Goal: Task Accomplishment & Management: Manage account settings

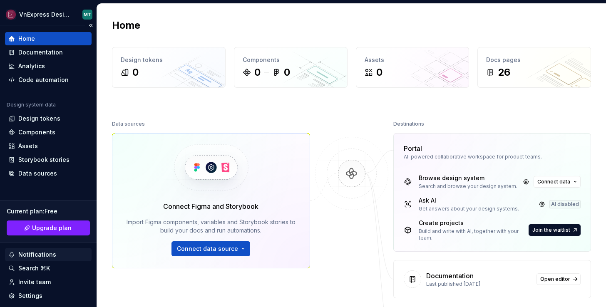
scroll to position [52, 0]
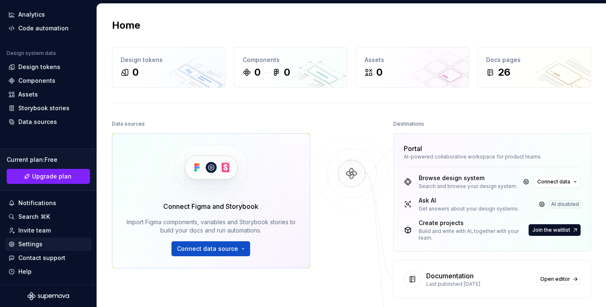
click at [30, 244] on div "Settings" at bounding box center [30, 244] width 24 height 8
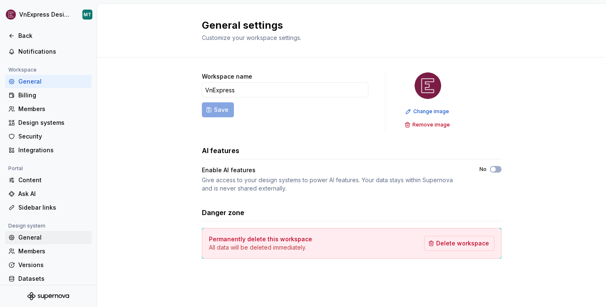
scroll to position [59, 0]
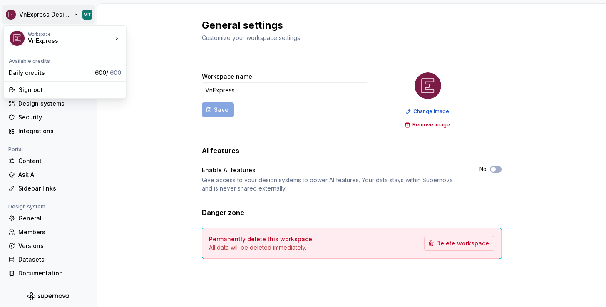
click at [87, 14] on html "VnExpress Design System MT Back Account Profile Authentication Notifications Wo…" at bounding box center [303, 153] width 606 height 307
drag, startPoint x: 53, startPoint y: 39, endPoint x: 66, endPoint y: 48, distance: 16.1
click at [66, 48] on div "Workspace VnExpress" at bounding box center [61, 38] width 104 height 22
click at [28, 75] on div "Daily credits" at bounding box center [50, 73] width 83 height 8
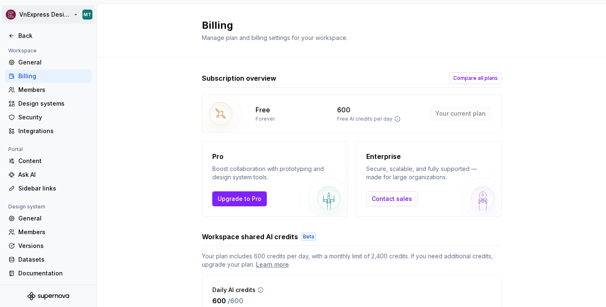
click at [7, 11] on html "VnExpress Design System MT Back Account Profile Authentication Notifications Wo…" at bounding box center [303, 153] width 606 height 307
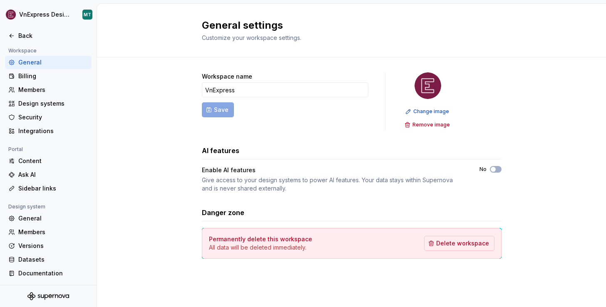
drag, startPoint x: 183, startPoint y: 31, endPoint x: 260, endPoint y: 37, distance: 76.4
click at [185, 31] on html "VnExpress Design System MT Back Account Profile Authentication Notifications Wo…" at bounding box center [303, 153] width 606 height 307
click at [19, 36] on div "Back" at bounding box center [53, 36] width 70 height 8
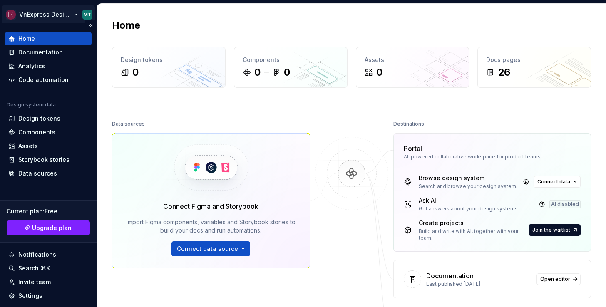
click at [87, 14] on html "VnExpress Design System MT Home Documentation Analytics Code automation Design …" at bounding box center [303, 153] width 606 height 307
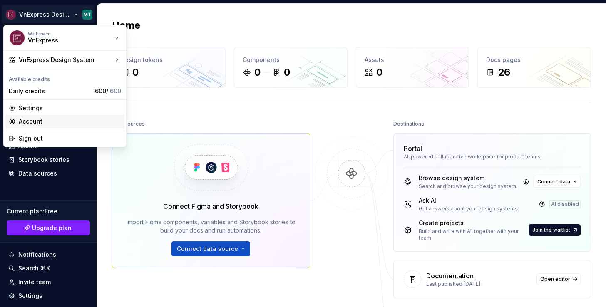
click at [37, 122] on div "Account" at bounding box center [70, 121] width 102 height 8
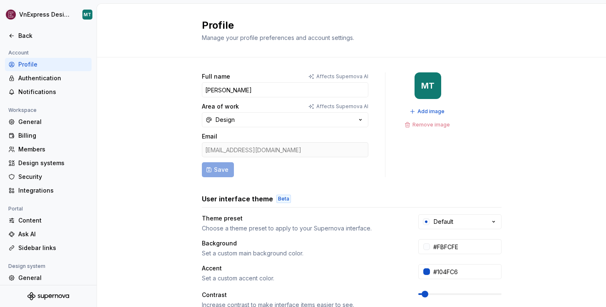
click at [281, 151] on div "[EMAIL_ADDRESS][DOMAIN_NAME]" at bounding box center [285, 149] width 166 height 15
click at [18, 35] on div "Back" at bounding box center [53, 36] width 70 height 8
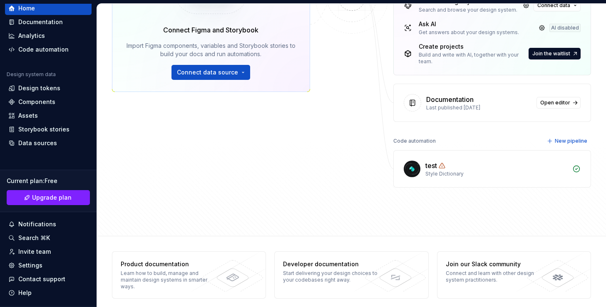
scroll to position [52, 0]
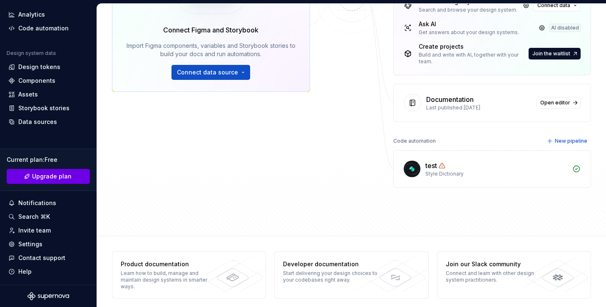
click at [31, 180] on button "Upgrade plan" at bounding box center [48, 176] width 83 height 15
